Goal: Task Accomplishment & Management: Use online tool/utility

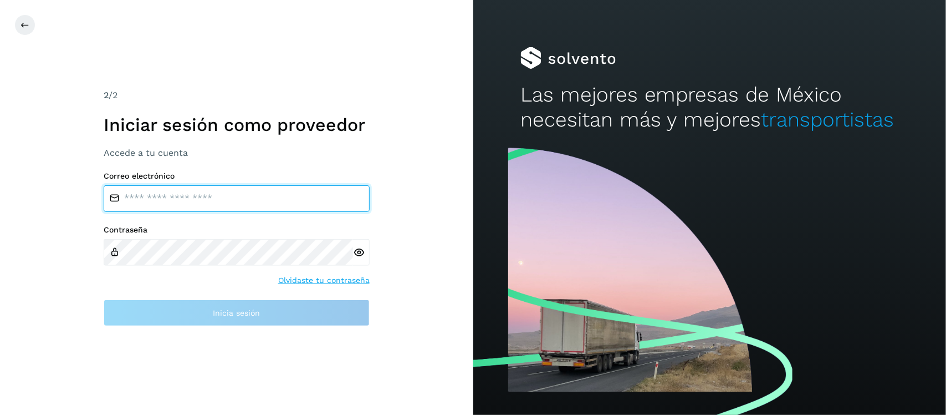
type input "**********"
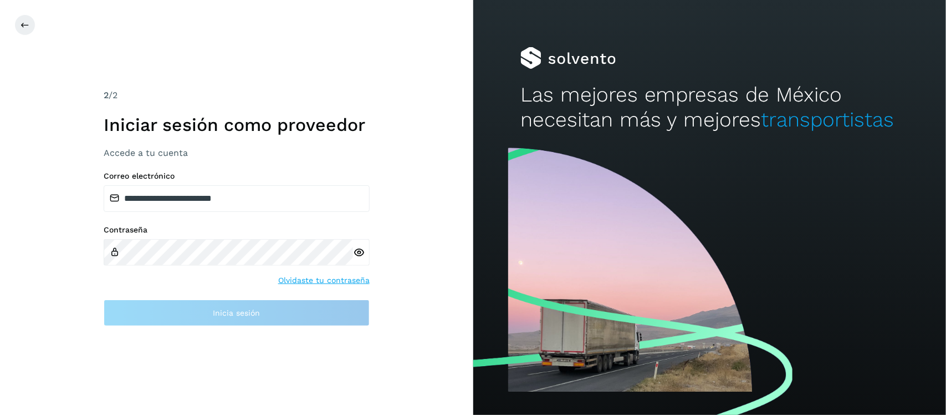
click at [356, 252] on icon at bounding box center [359, 253] width 12 height 12
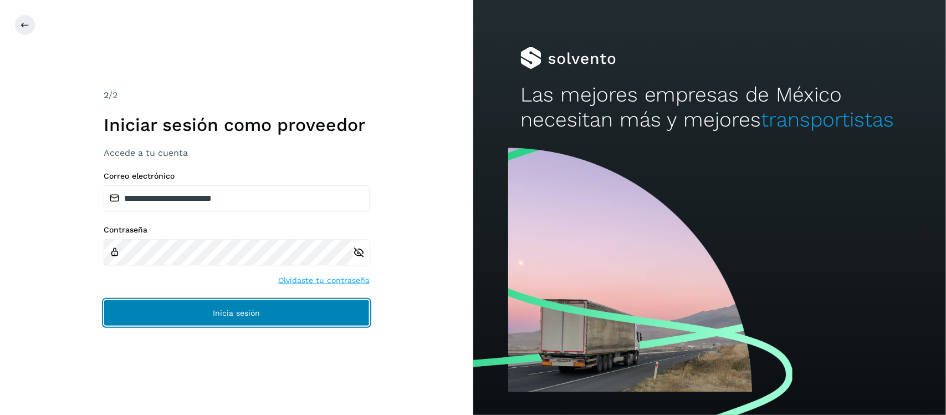
click at [276, 313] on button "Inicia sesión" at bounding box center [237, 312] width 266 height 27
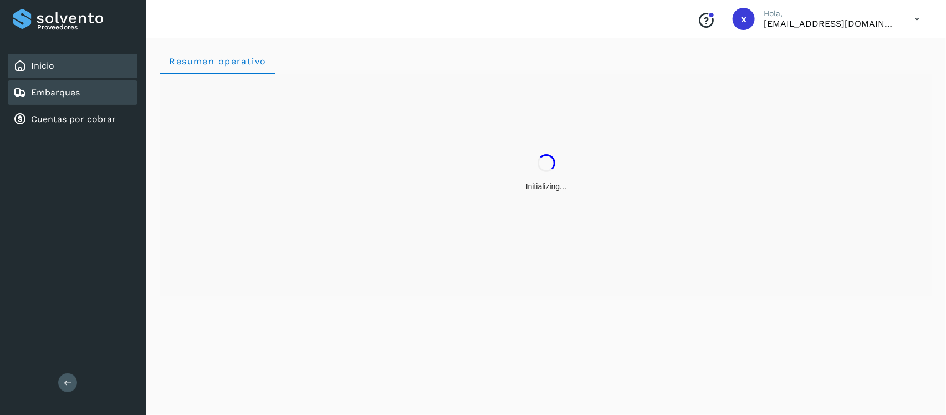
click at [54, 90] on link "Embarques" at bounding box center [55, 92] width 49 height 11
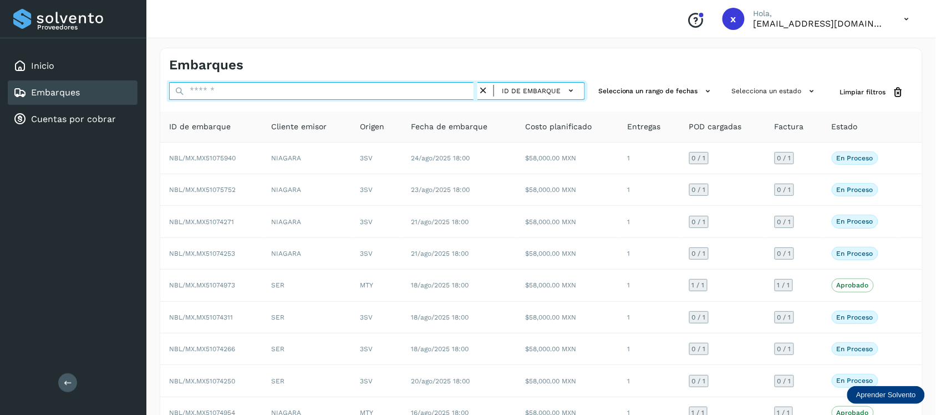
click at [225, 91] on input "text" at bounding box center [323, 91] width 308 height 18
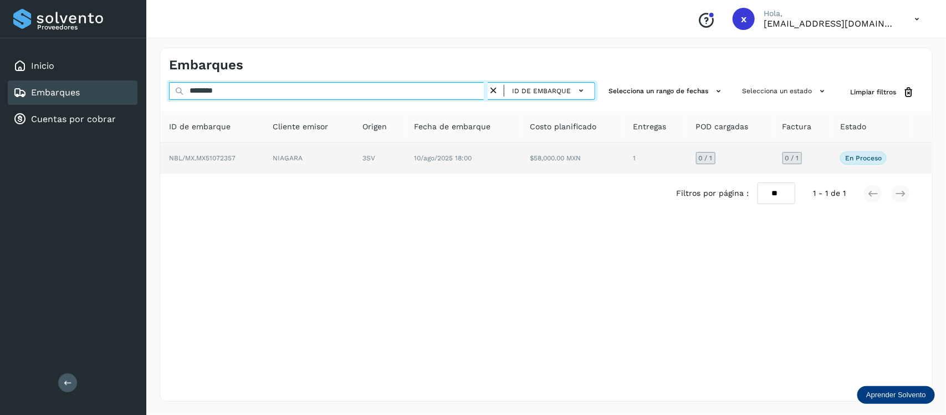
type input "********"
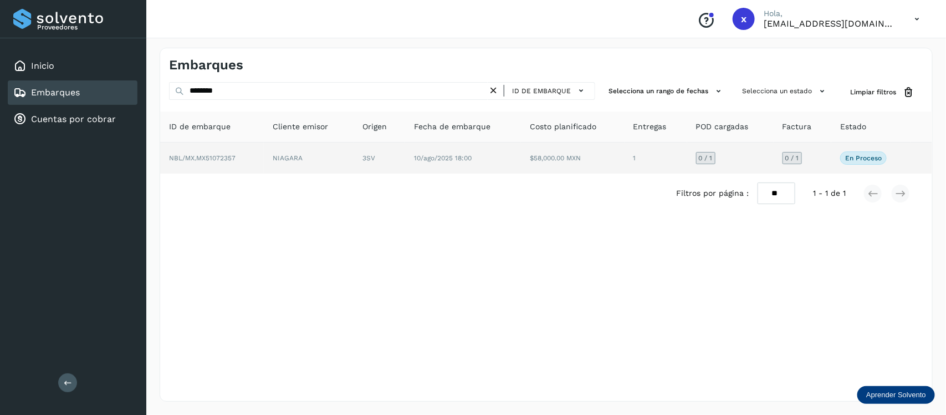
click at [231, 156] on span "NBL/MX.MX51072357" at bounding box center [202, 158] width 67 height 8
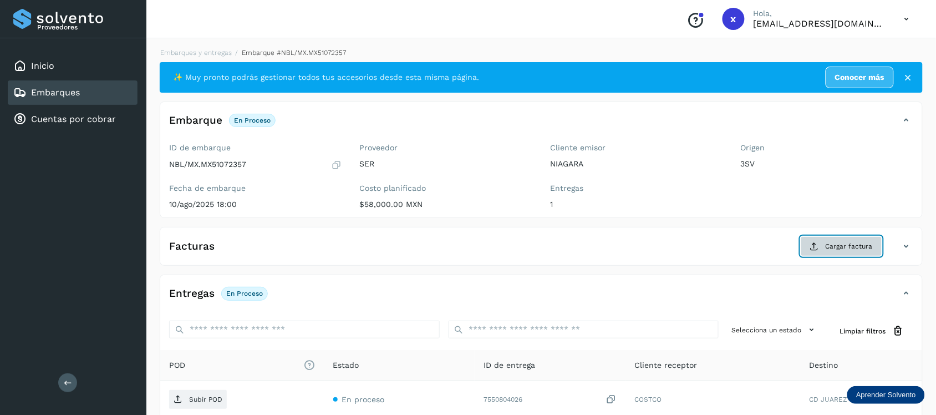
click at [837, 247] on span "Cargar factura" at bounding box center [848, 246] width 47 height 10
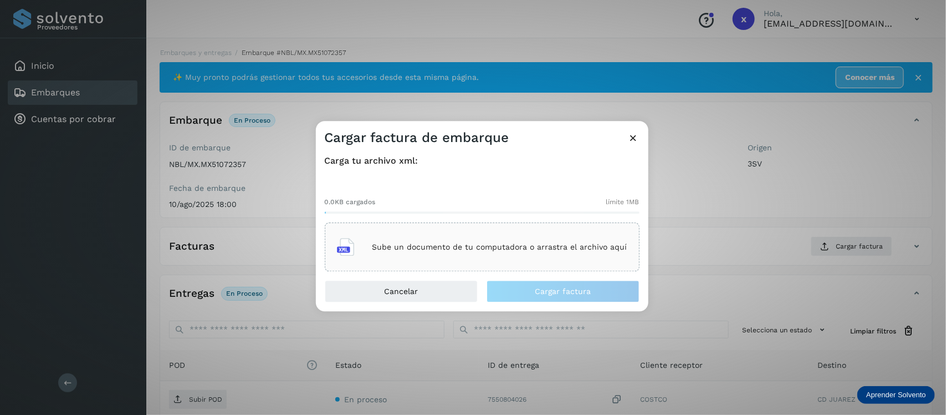
click at [488, 260] on div "Sube un documento de tu computadora o arrastra el archivo aquí" at bounding box center [482, 247] width 290 height 30
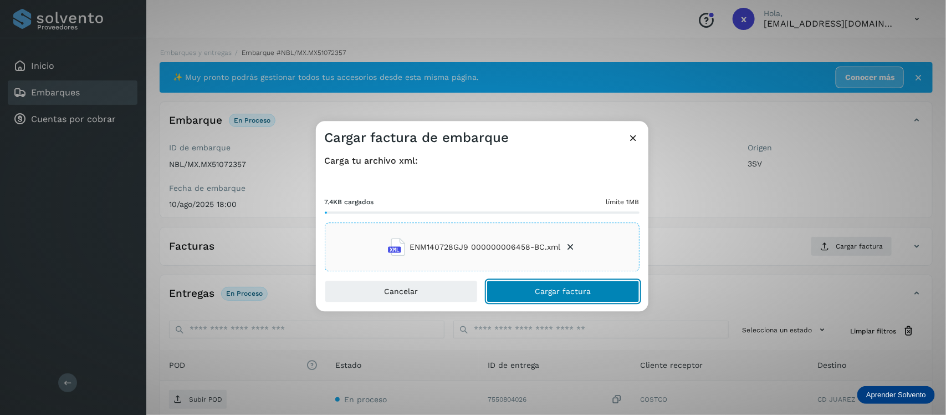
click at [565, 294] on span "Cargar factura" at bounding box center [563, 292] width 56 height 8
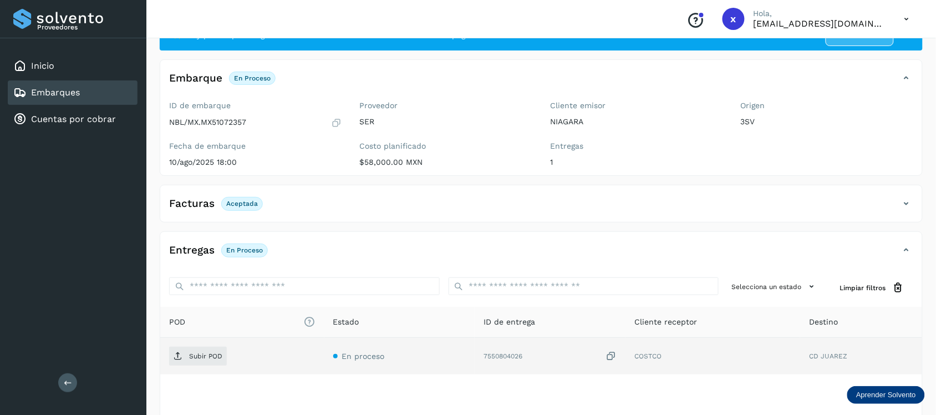
scroll to position [111, 0]
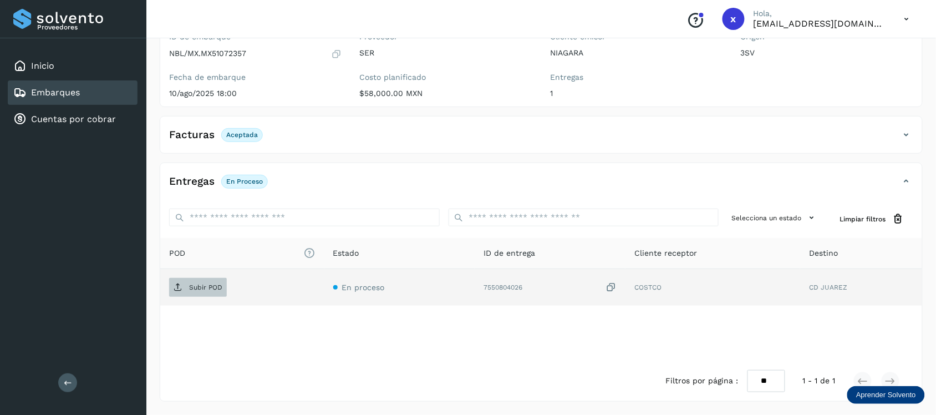
click at [204, 289] on p "Subir POD" at bounding box center [205, 287] width 33 height 8
